Goal: Information Seeking & Learning: Understand process/instructions

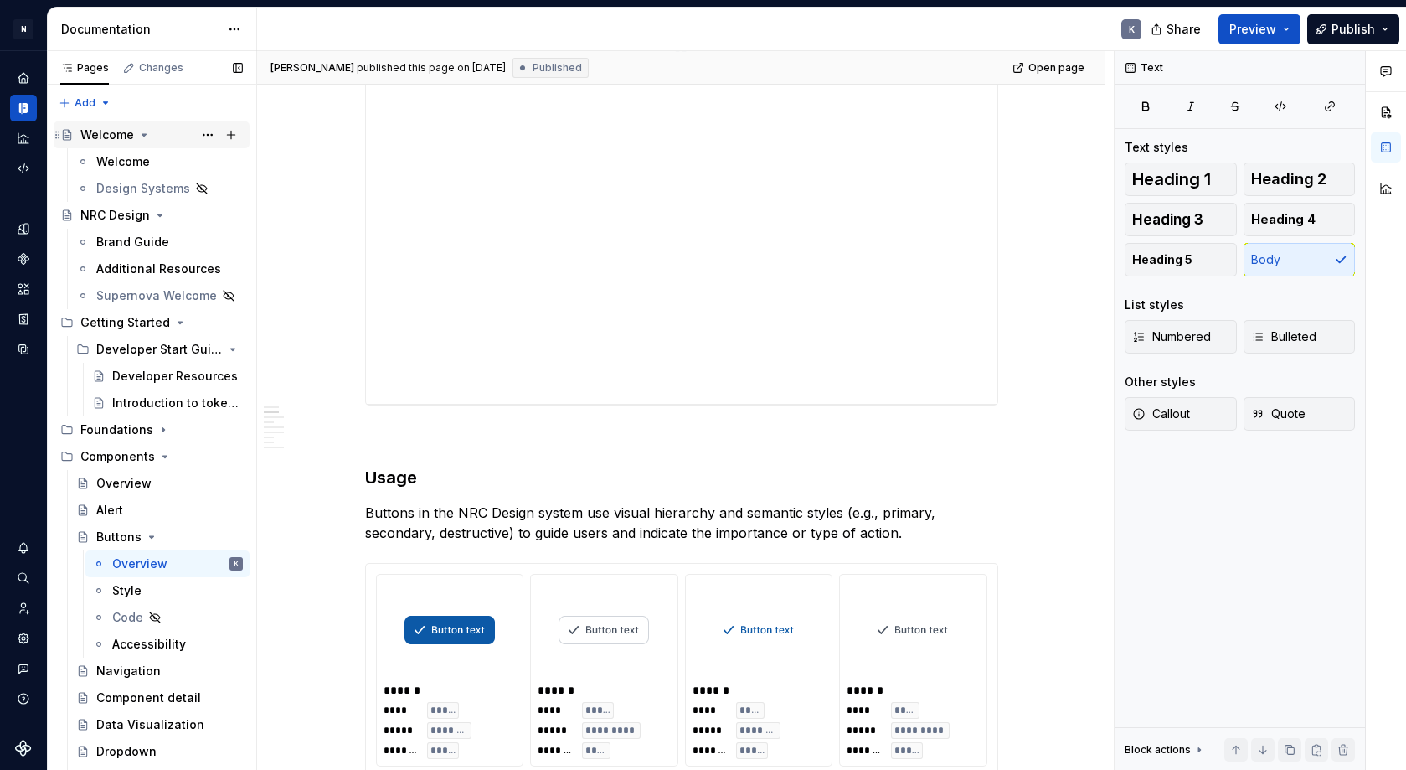
click at [104, 135] on div "Welcome" at bounding box center [107, 134] width 54 height 17
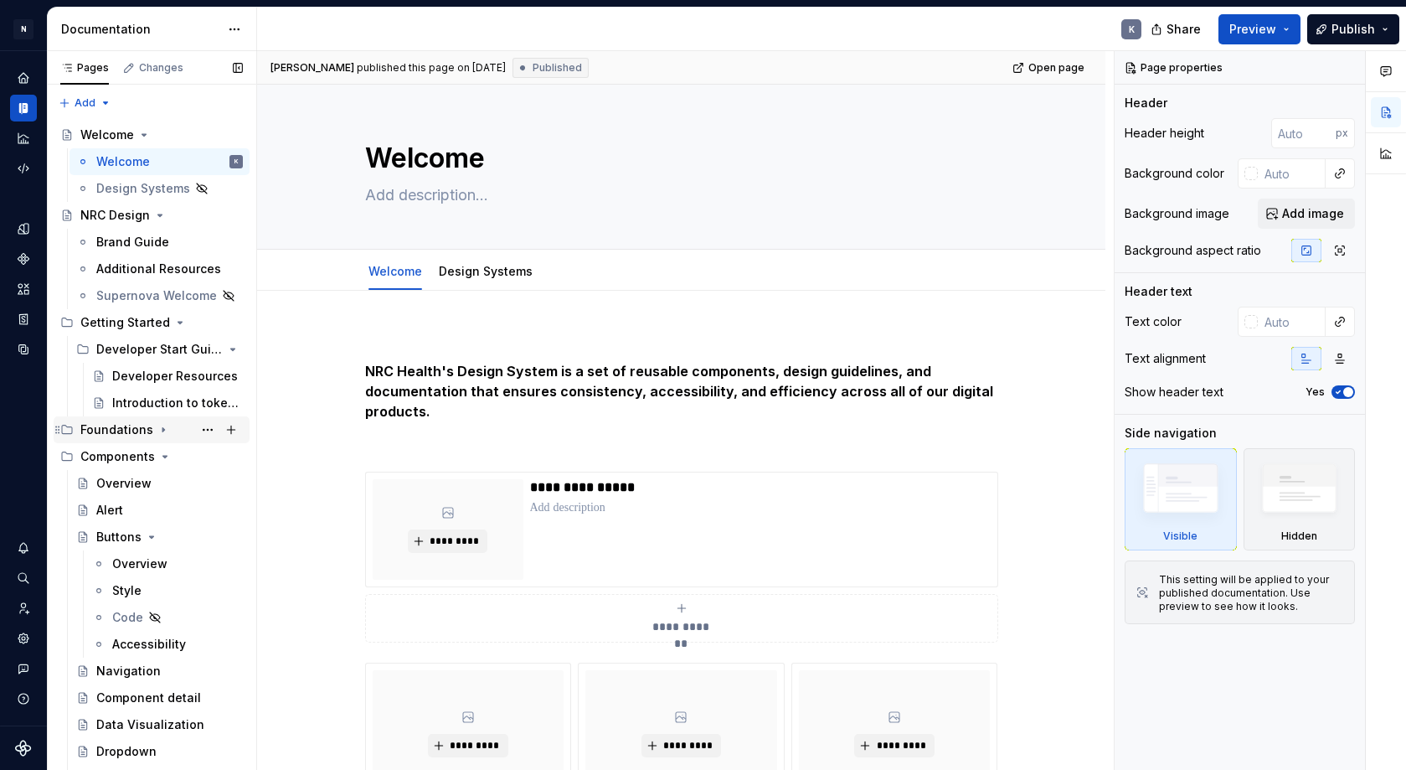
click at [162, 429] on icon "Page tree" at bounding box center [163, 430] width 2 height 4
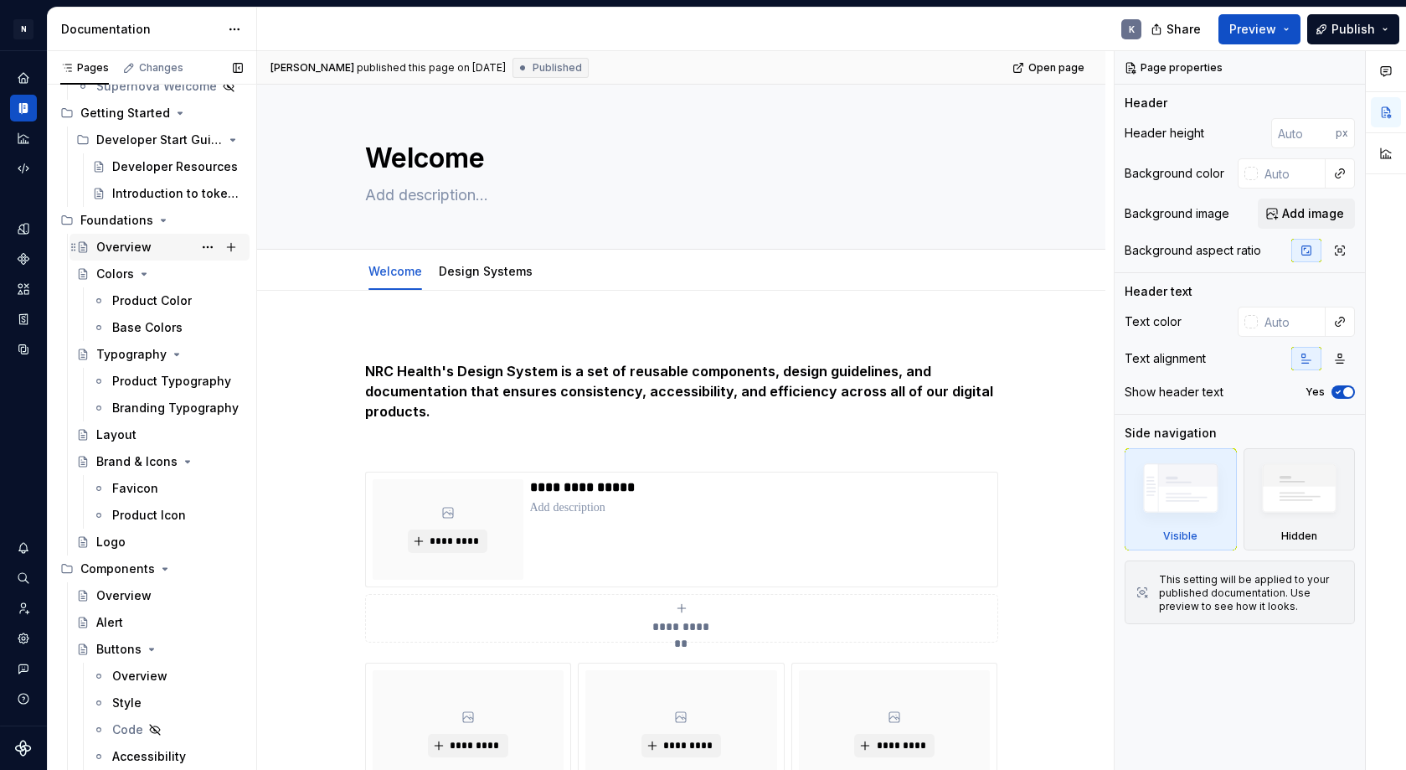
scroll to position [221, 0]
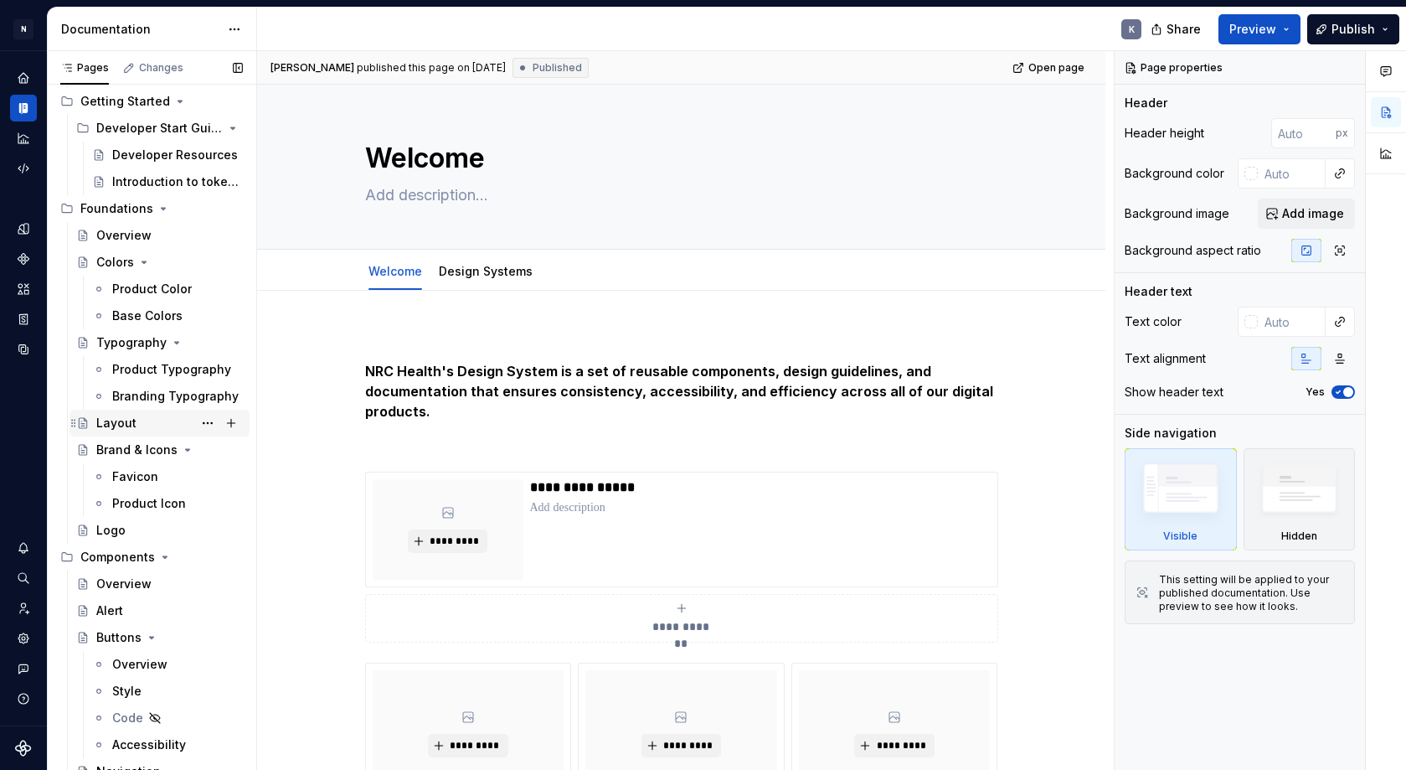
click at [151, 426] on div "Layout" at bounding box center [169, 422] width 147 height 23
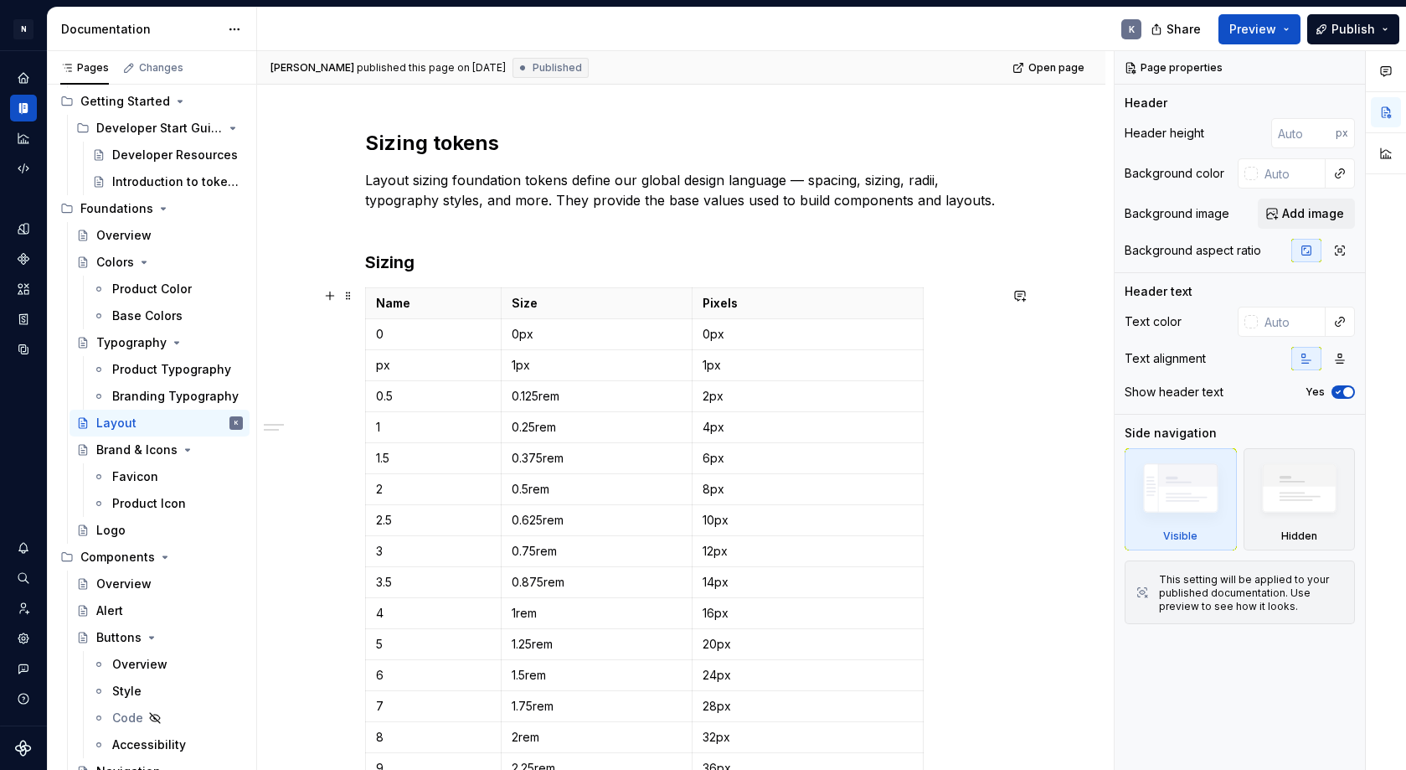
scroll to position [251, 0]
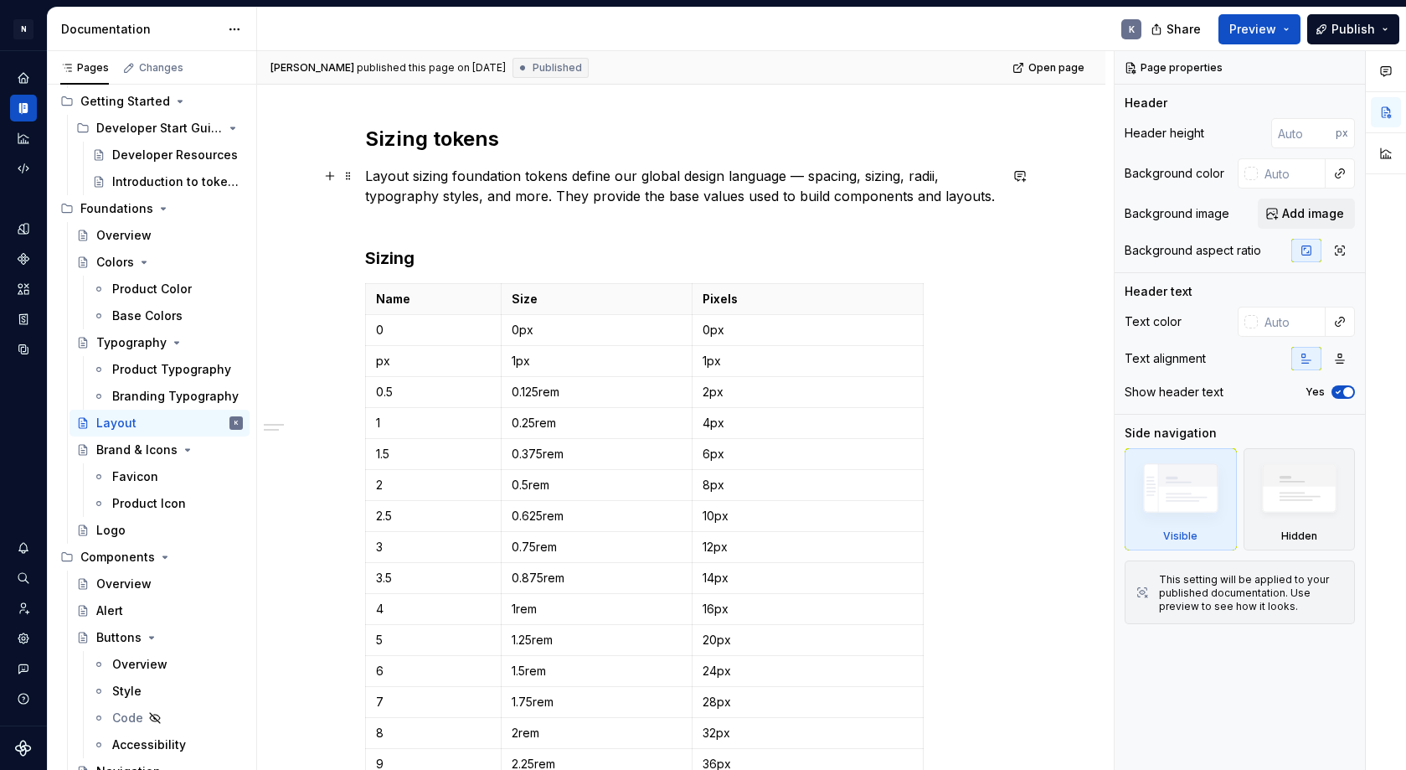
click at [426, 181] on p "Layout sizing foundation tokens define our global design language — spacing, si…" at bounding box center [681, 196] width 633 height 60
type textarea "*"
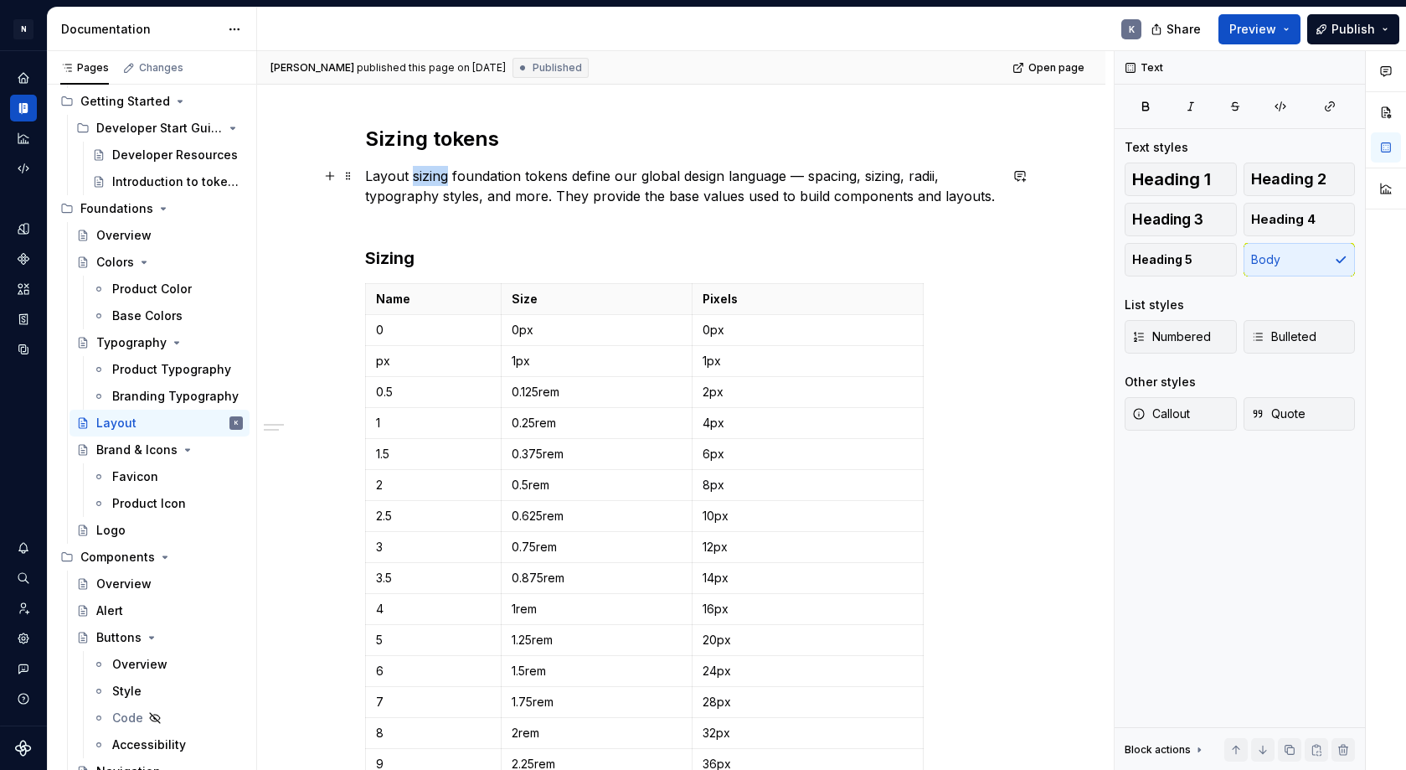
click at [426, 181] on p "Layout sizing foundation tokens define our global design language — spacing, si…" at bounding box center [681, 196] width 633 height 60
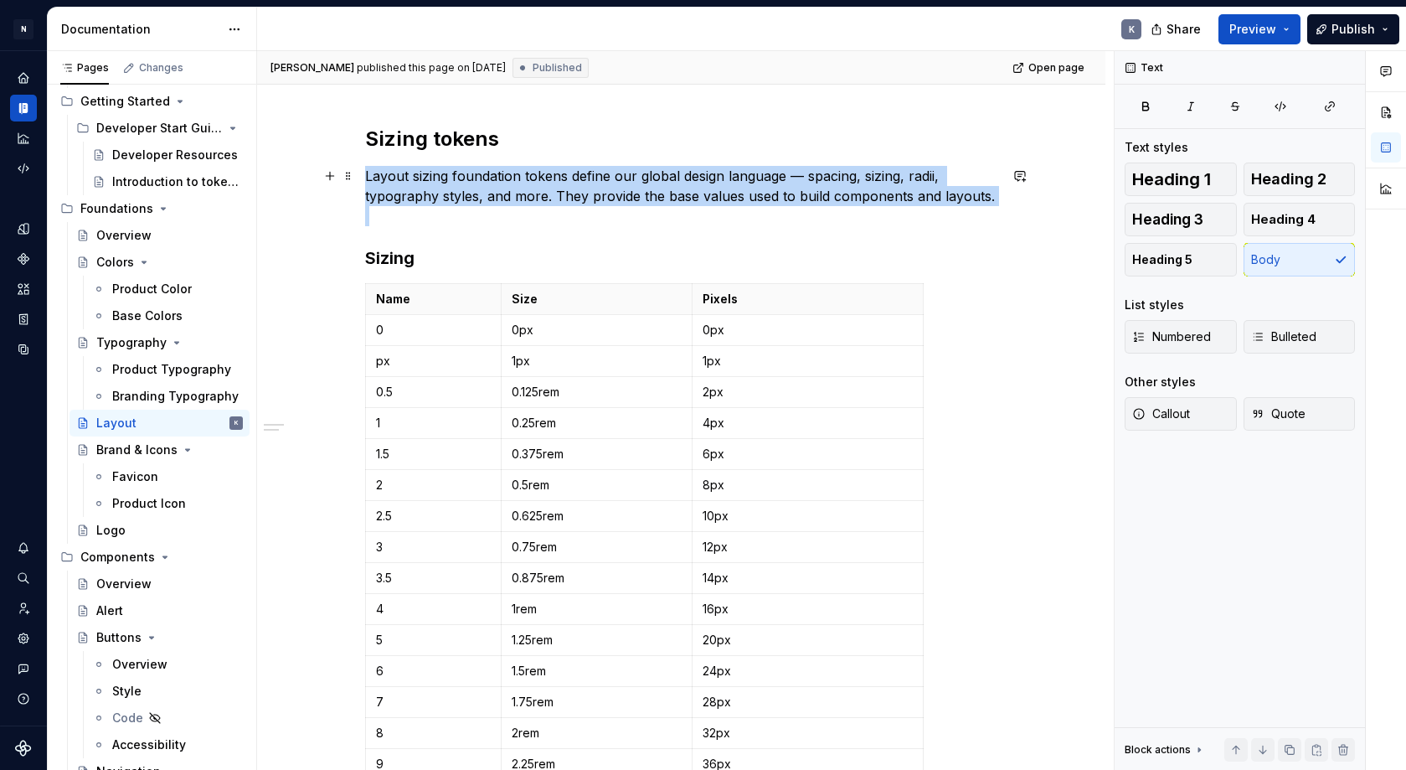
click at [426, 181] on p "Layout sizing foundation tokens define our global design language — spacing, si…" at bounding box center [681, 196] width 633 height 60
drag, startPoint x: 996, startPoint y: 196, endPoint x: 367, endPoint y: 173, distance: 629.4
copy p "Layout sizing foundation tokens define our global design language — spacing, si…"
